Goal: Transaction & Acquisition: Subscribe to service/newsletter

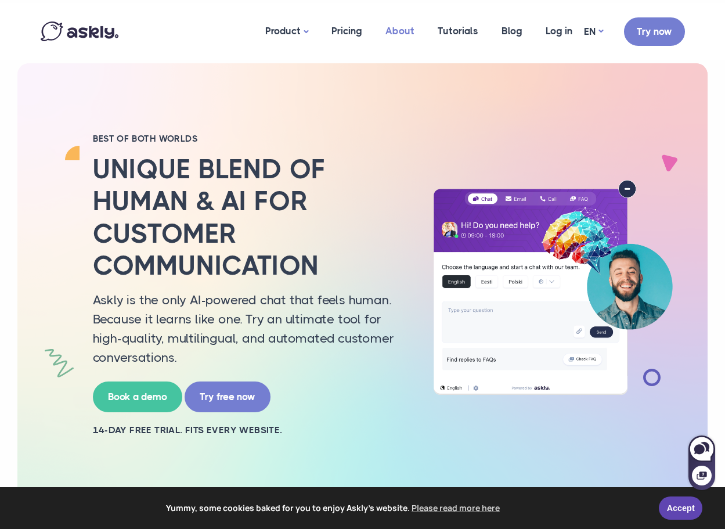
click at [383, 44] on link "About" at bounding box center [400, 31] width 52 height 56
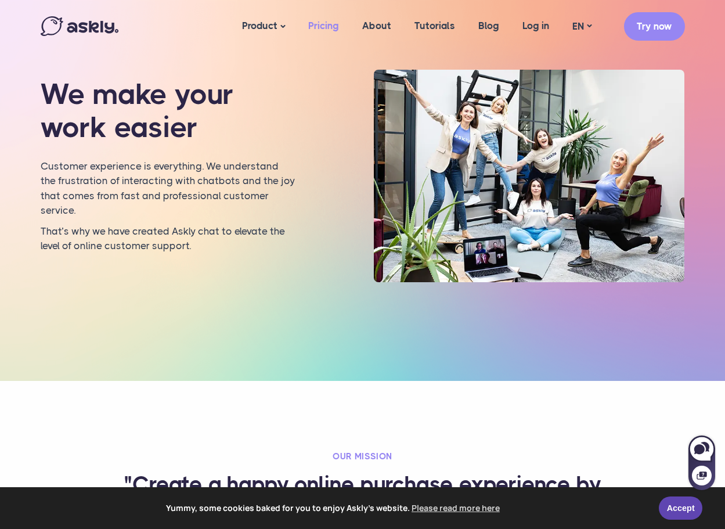
click at [341, 21] on link "Pricing" at bounding box center [324, 25] width 54 height 45
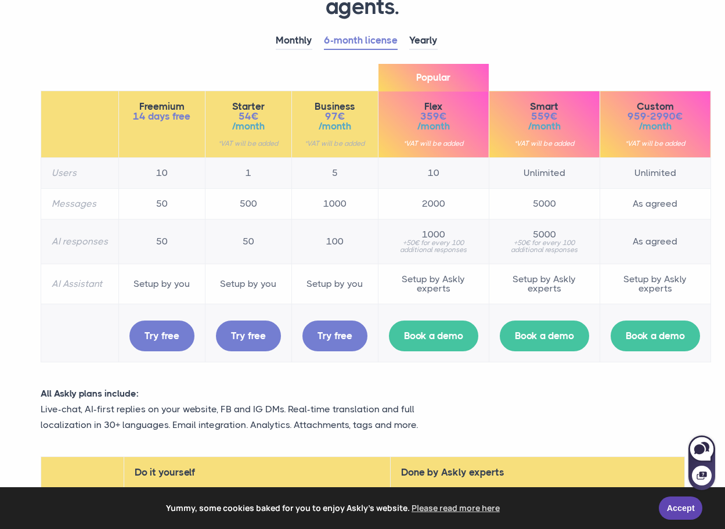
scroll to position [174, 0]
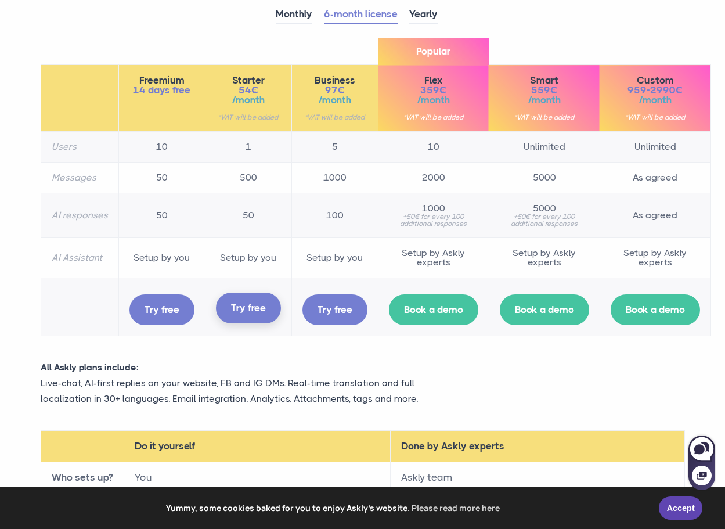
click at [237, 314] on link "Try free" at bounding box center [248, 308] width 65 height 31
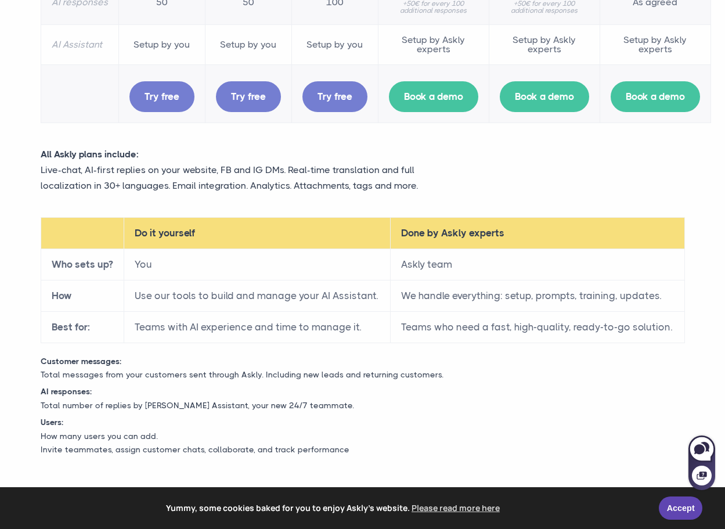
scroll to position [406, 0]
